Goal: Find specific page/section: Find specific page/section

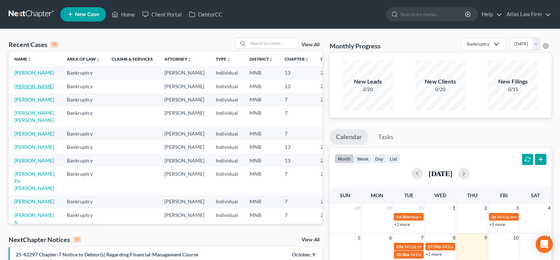
click at [20, 89] on link "[PERSON_NAME]" at bounding box center [34, 86] width 40 height 6
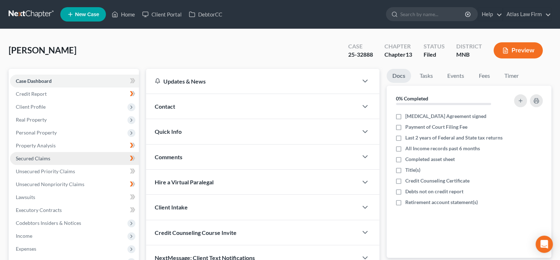
click at [47, 159] on span "Secured Claims" at bounding box center [33, 158] width 34 height 6
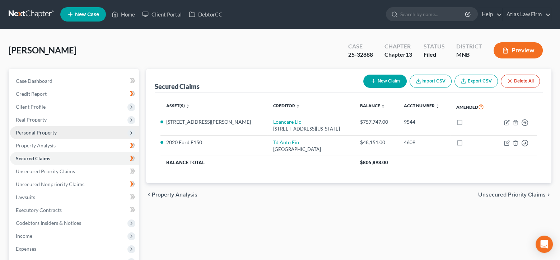
click at [44, 132] on span "Personal Property" at bounding box center [36, 133] width 41 height 6
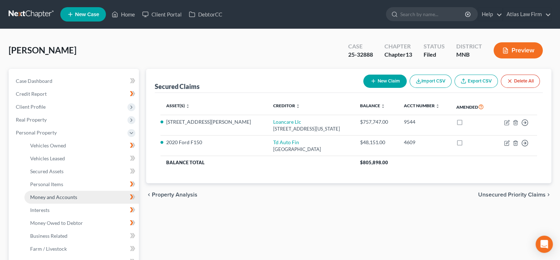
click at [59, 198] on span "Money and Accounts" at bounding box center [53, 197] width 47 height 6
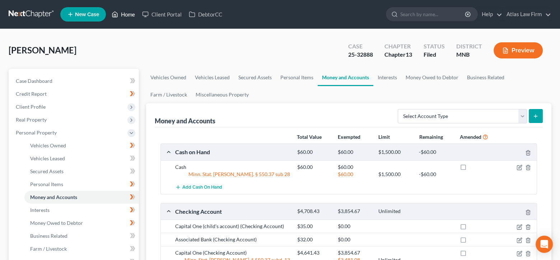
click at [126, 14] on link "Home" at bounding box center [123, 14] width 31 height 13
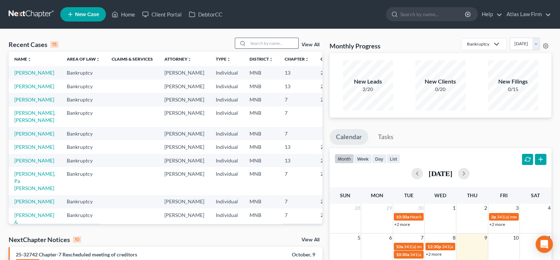
click at [270, 45] on input "search" at bounding box center [273, 43] width 50 height 10
type input "hay"
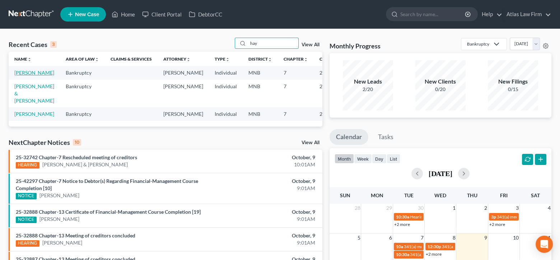
click at [26, 76] on link "[PERSON_NAME]" at bounding box center [34, 73] width 40 height 6
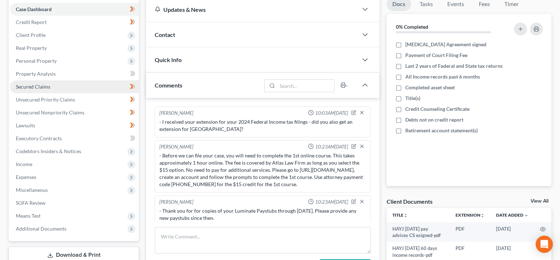
scroll to position [618, 0]
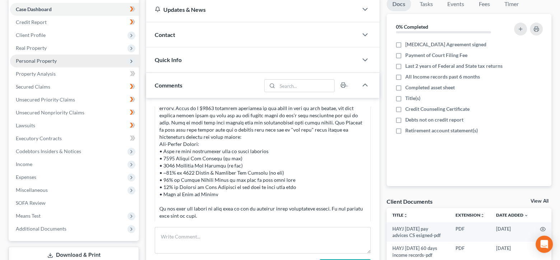
click at [36, 64] on span "Personal Property" at bounding box center [74, 61] width 129 height 13
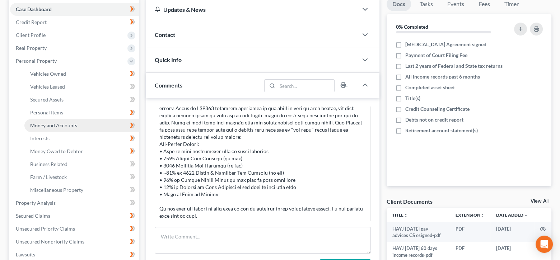
click at [55, 125] on span "Money and Accounts" at bounding box center [53, 125] width 47 height 6
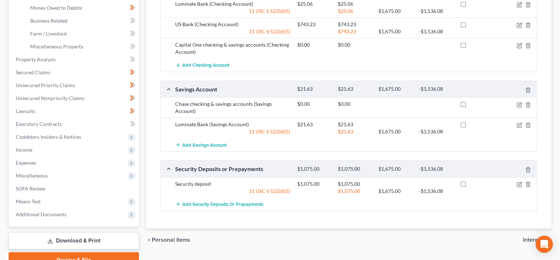
scroll to position [144, 0]
